Goal: Transaction & Acquisition: Purchase product/service

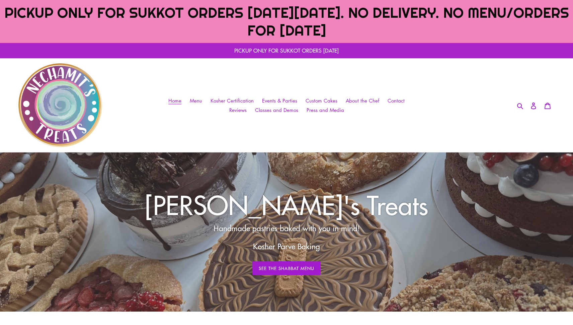
click at [305, 44] on p "PICKUP ONLY FOR SUKKOT ORDERS [DATE]" at bounding box center [286, 50] width 573 height 15
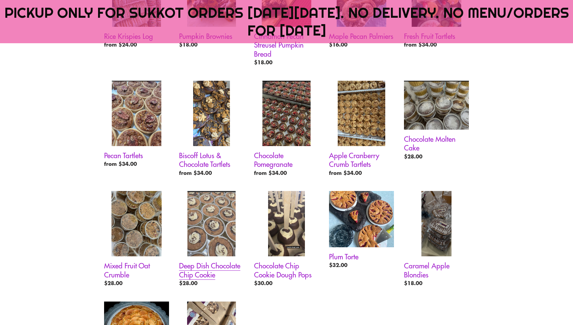
scroll to position [445, 0]
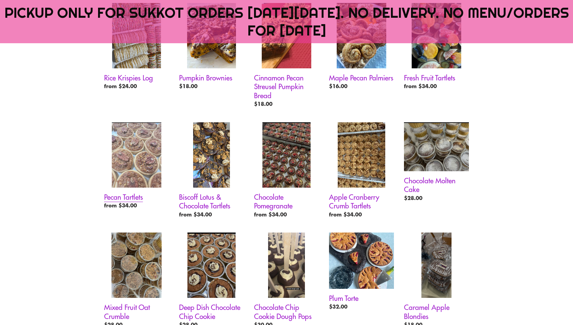
click at [144, 171] on link "Pecan Tartlets" at bounding box center [136, 167] width 65 height 90
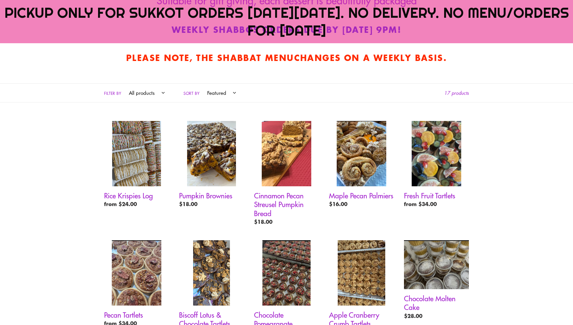
scroll to position [311, 0]
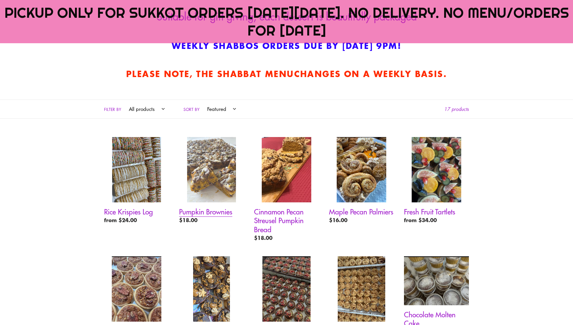
click at [231, 178] on link "Pumpkin Brownies" at bounding box center [211, 182] width 65 height 90
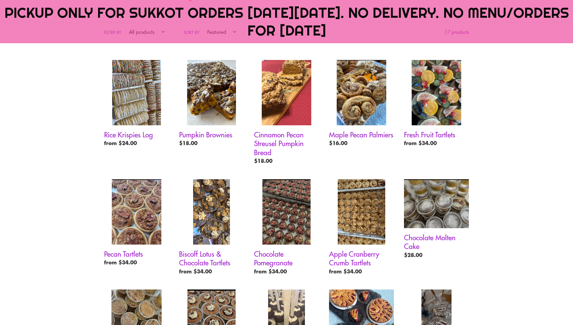
scroll to position [378, 0]
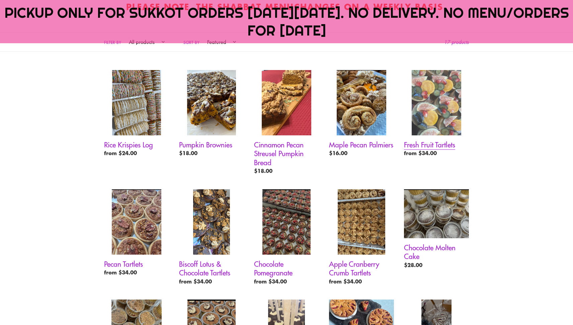
click at [440, 143] on link "Fresh Fruit Tartlets" at bounding box center [436, 115] width 65 height 90
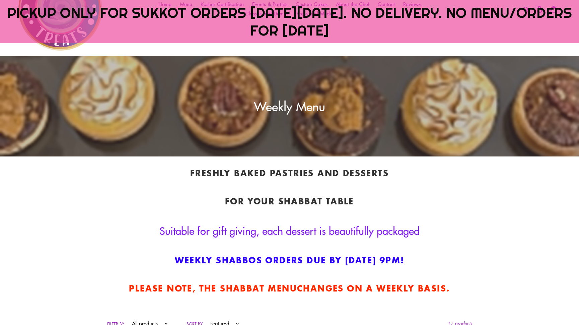
scroll to position [201, 0]
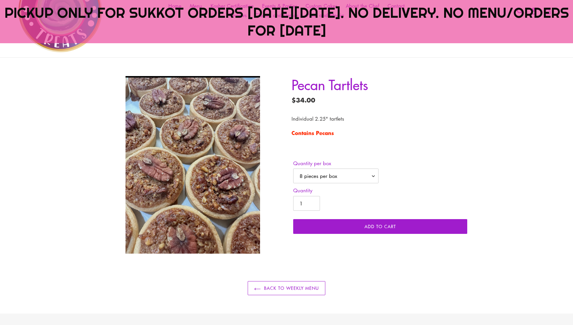
scroll to position [100, 0]
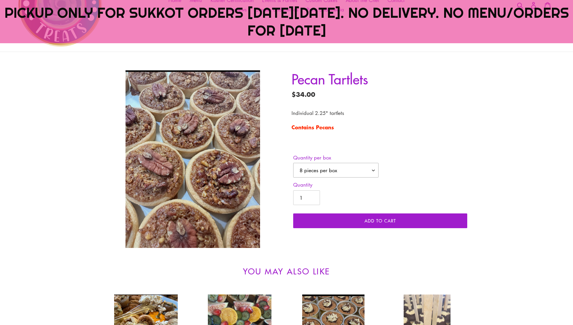
click at [371, 169] on select "8 pieces per box 12 pieces per box" at bounding box center [335, 170] width 85 height 15
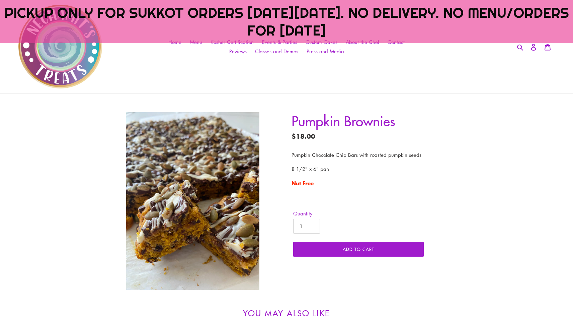
scroll to position [67, 0]
